Goal: Transaction & Acquisition: Purchase product/service

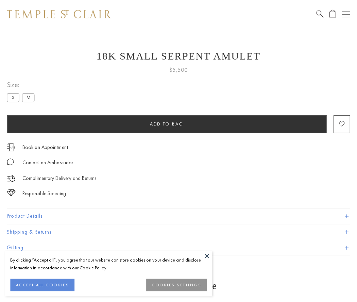
scroll to position [3, 0]
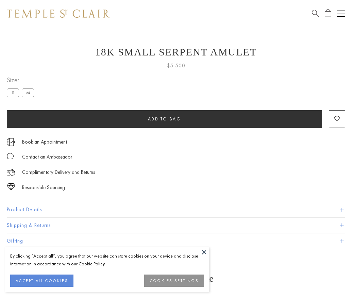
click at [164, 119] on span "Add to bag" at bounding box center [164, 119] width 33 height 6
